Goal: Information Seeking & Learning: Find specific page/section

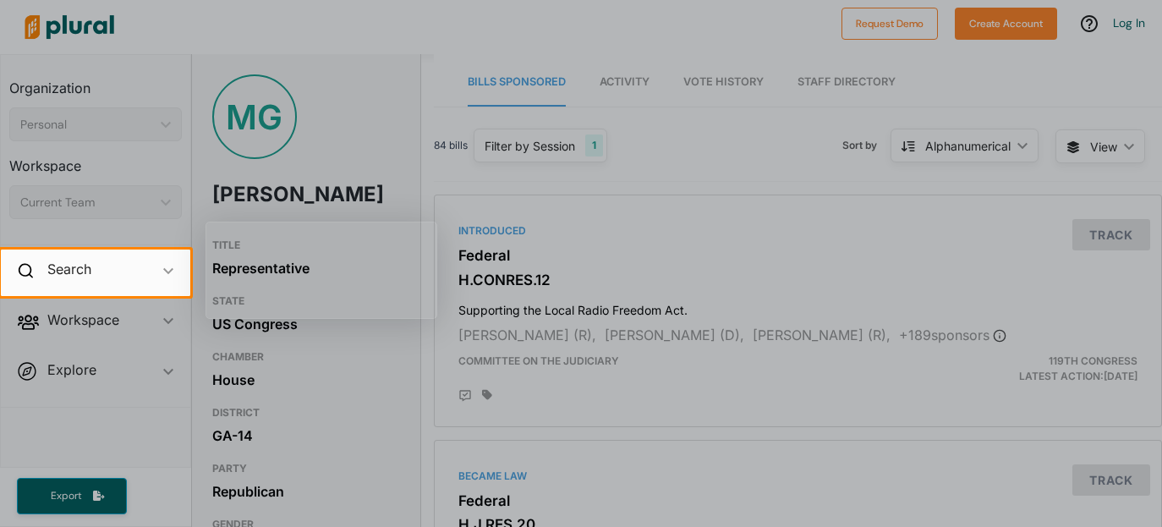
click at [780, 150] on div at bounding box center [581, 124] width 1162 height 249
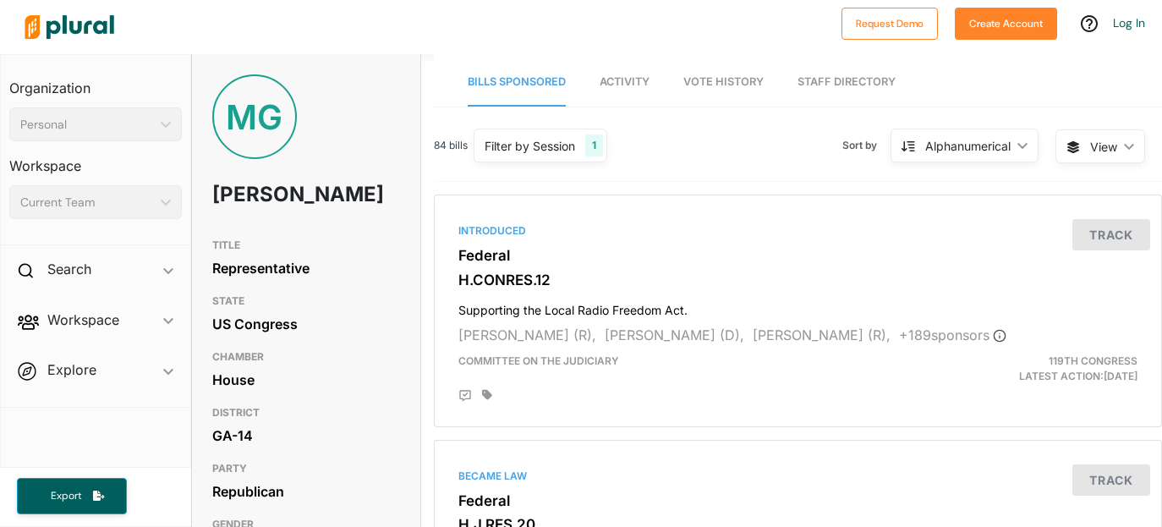
click at [852, 81] on link "Staff Directory" at bounding box center [846, 82] width 98 height 48
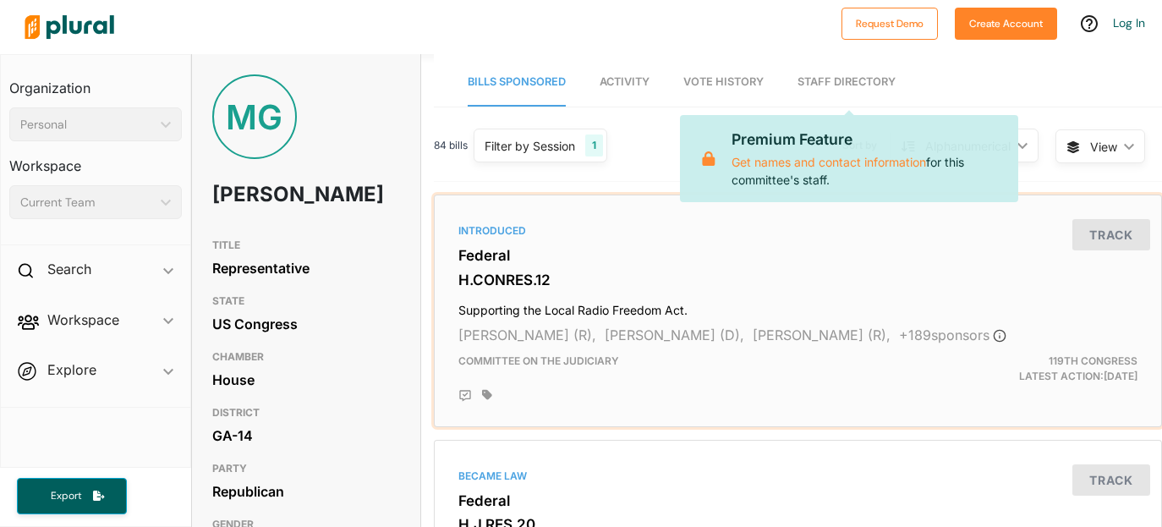
click at [814, 256] on h3 "Federal" at bounding box center [797, 255] width 679 height 17
